Goal: Information Seeking & Learning: Learn about a topic

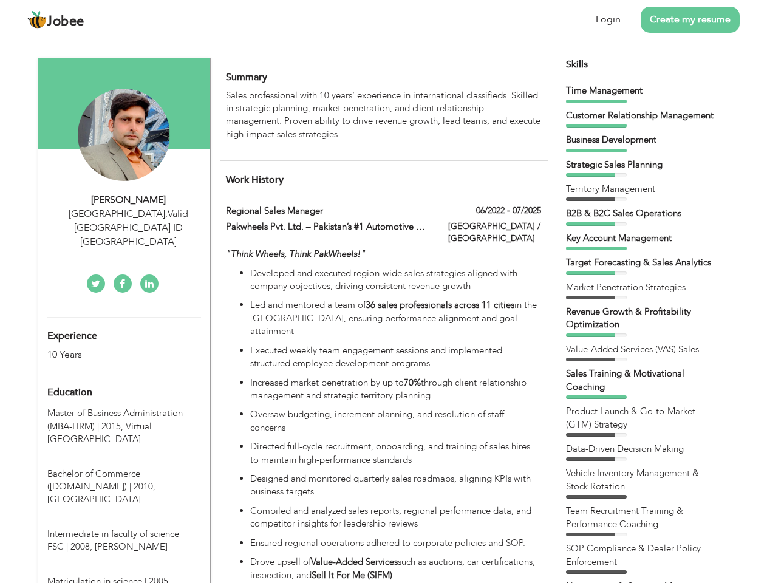
click at [124, 213] on div "[GEOGRAPHIC_DATA] , Valid [GEOGRAPHIC_DATA] ID [GEOGRAPHIC_DATA]" at bounding box center [128, 228] width 163 height 42
click at [129, 200] on div "[PERSON_NAME]" at bounding box center [128, 200] width 163 height 14
click at [129, 214] on div "[GEOGRAPHIC_DATA] , Valid [GEOGRAPHIC_DATA] ID [GEOGRAPHIC_DATA]" at bounding box center [128, 228] width 163 height 42
click at [124, 318] on div "Experience 10 Years" at bounding box center [109, 340] width 143 height 44
click at [110, 348] on div "10 Years" at bounding box center [109, 355] width 125 height 14
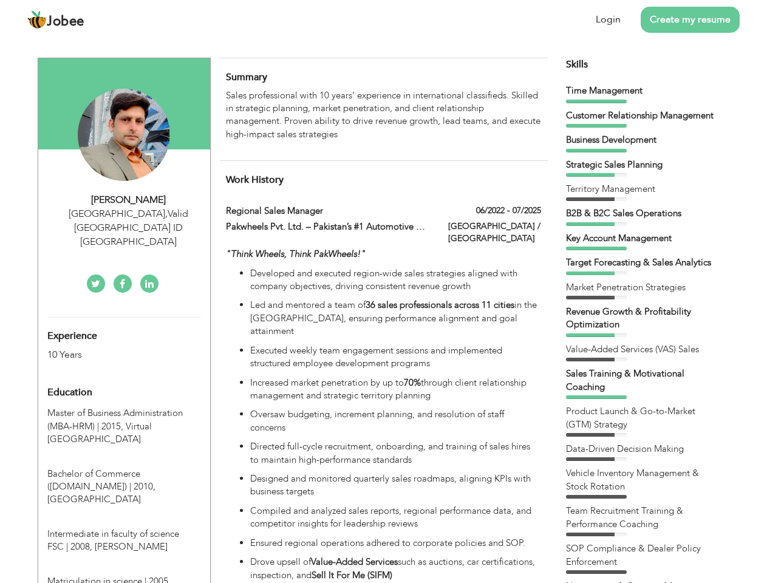
click at [124, 380] on div "Education" at bounding box center [109, 392] width 143 height 24
click at [124, 407] on span "Master of Business Administration (MBA-HRM) | 2015," at bounding box center [114, 419] width 135 height 25
click at [124, 468] on span "Bachelor of Commerce ([DOMAIN_NAME]) | 2010," at bounding box center [101, 480] width 108 height 25
click at [124, 528] on span "Intermediate in faculty of science FSC | 2008," at bounding box center [113, 540] width 132 height 25
